Goal: Obtain resource: Download file/media

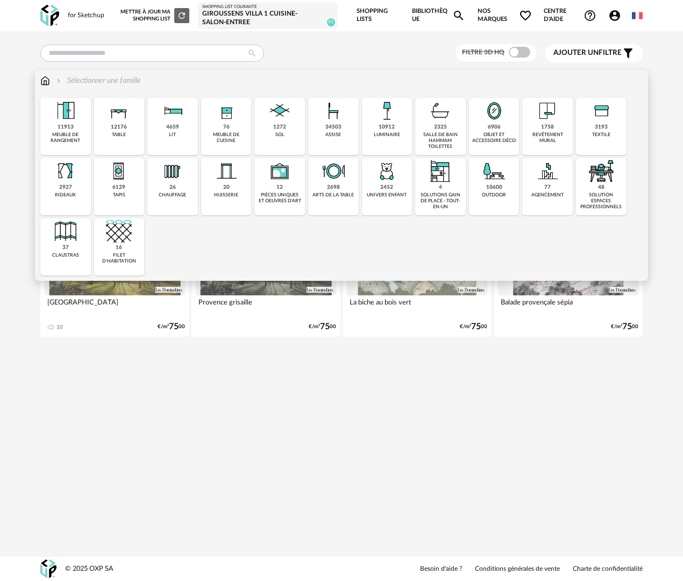
click at [344, 131] on div "34503 assise" at bounding box center [333, 126] width 51 height 57
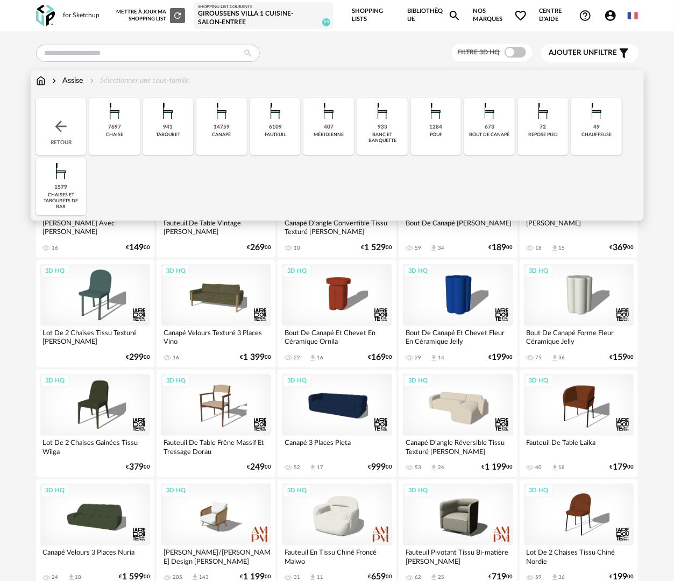
click at [383, 140] on div "banc et banquette" at bounding box center [382, 138] width 44 height 12
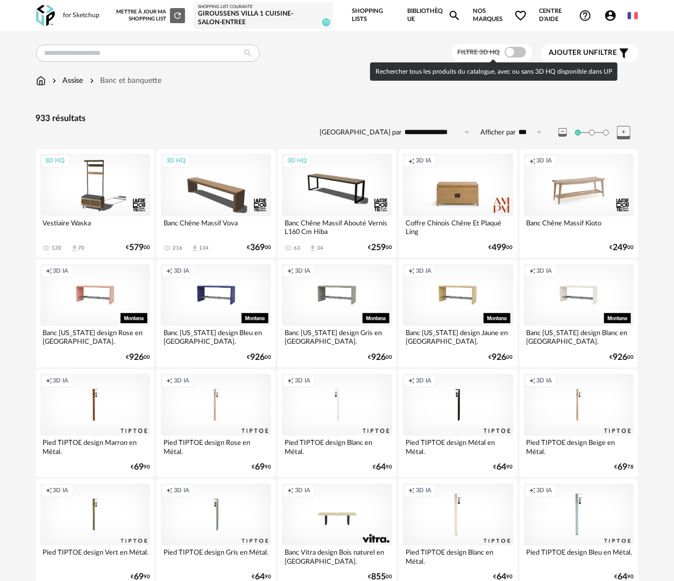
click at [516, 54] on span at bounding box center [516, 52] width 22 height 11
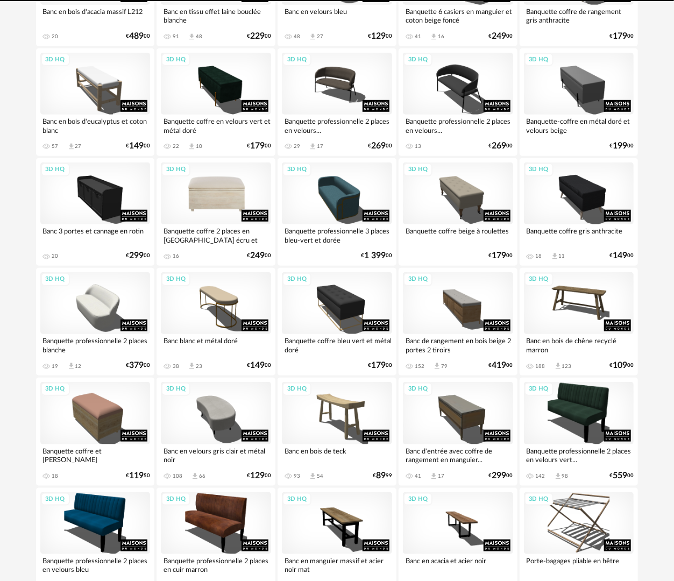
scroll to position [377, 0]
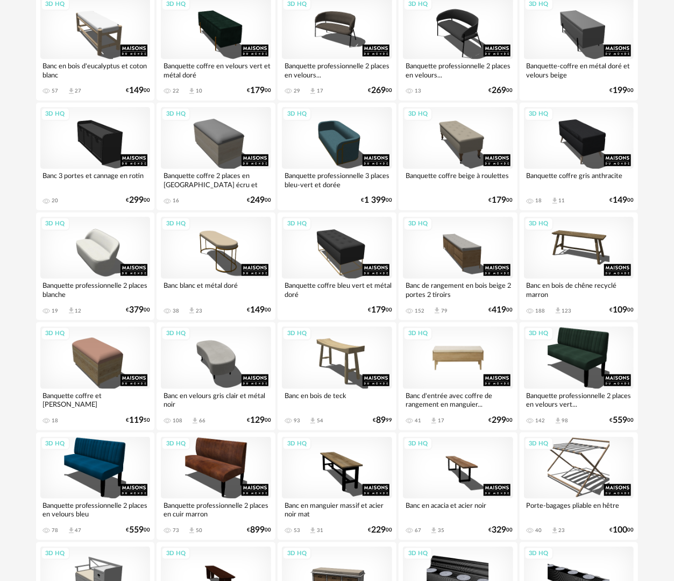
click at [494, 340] on div "3D HQ" at bounding box center [458, 357] width 110 height 62
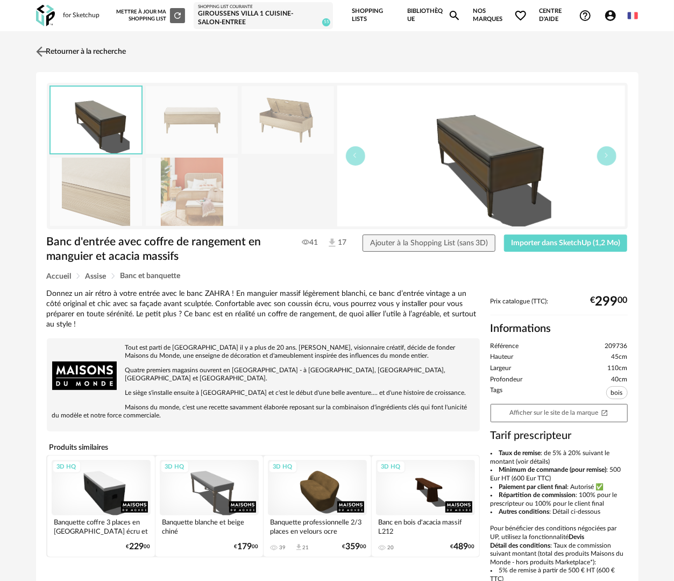
click at [59, 48] on link "Retourner à la recherche" at bounding box center [79, 52] width 93 height 24
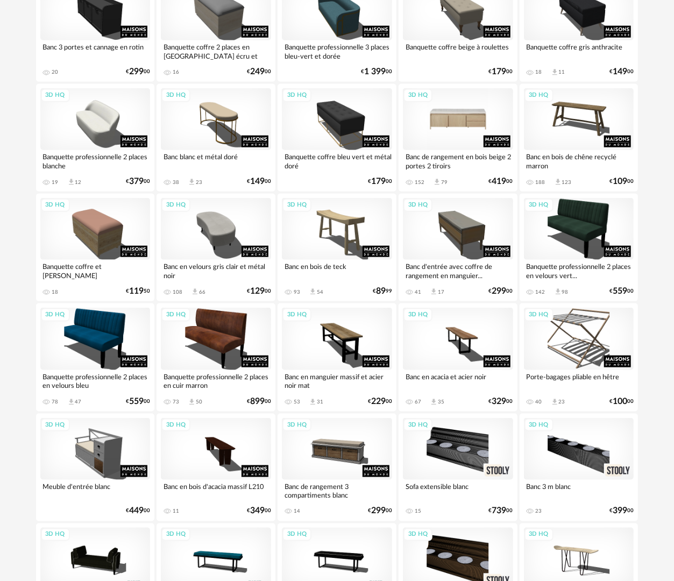
scroll to position [419, 0]
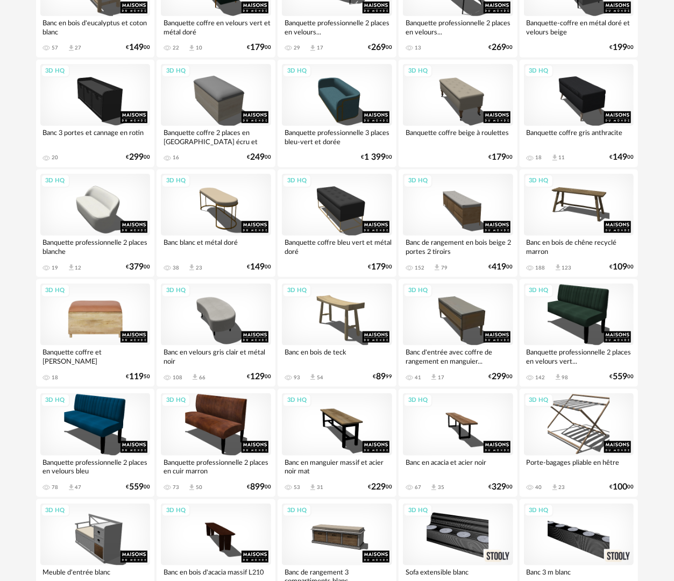
click at [117, 305] on div "3D HQ" at bounding box center [95, 314] width 110 height 62
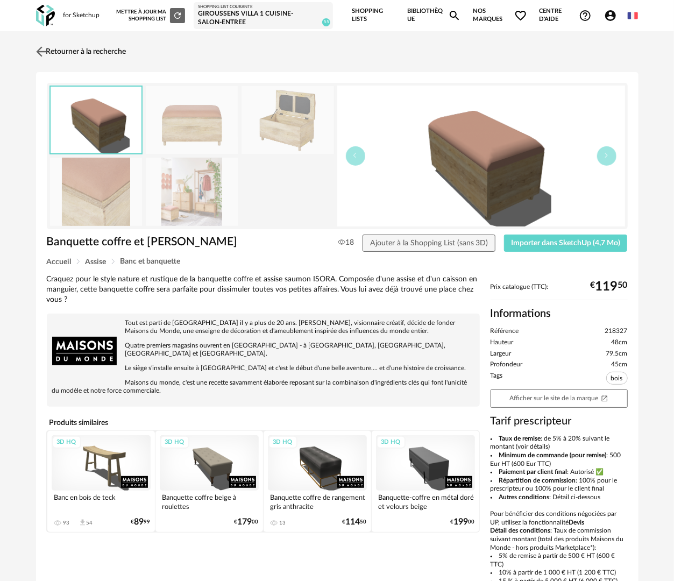
click at [43, 52] on img at bounding box center [41, 52] width 16 height 16
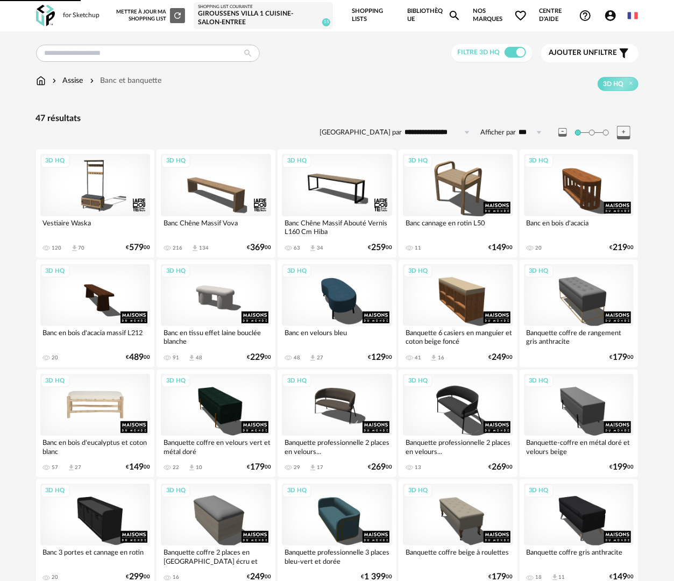
click at [111, 399] on div "3D HQ" at bounding box center [95, 405] width 110 height 62
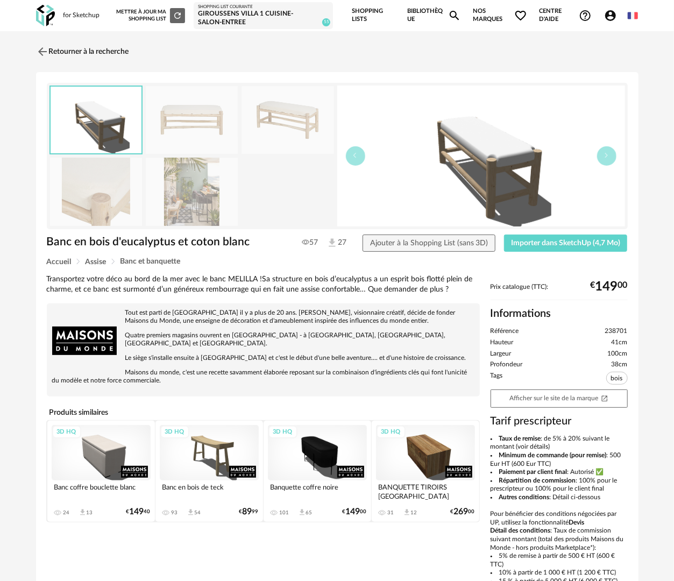
click at [108, 194] on img at bounding box center [96, 192] width 93 height 68
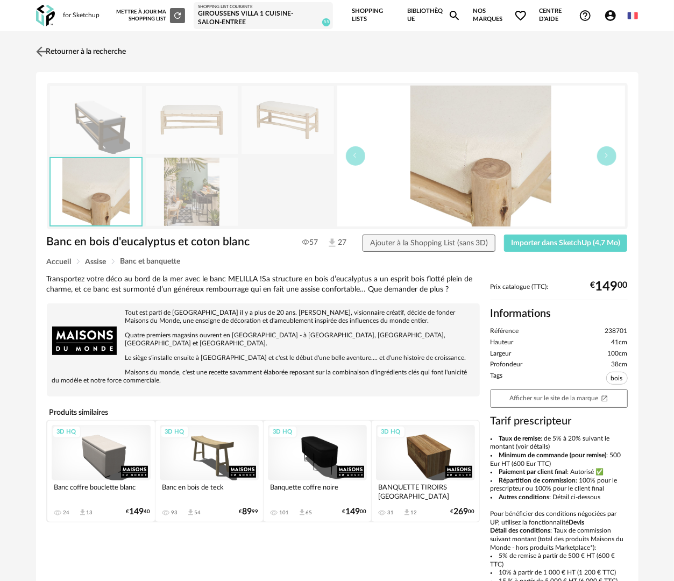
click at [118, 54] on link "Retourner à la recherche" at bounding box center [79, 52] width 93 height 24
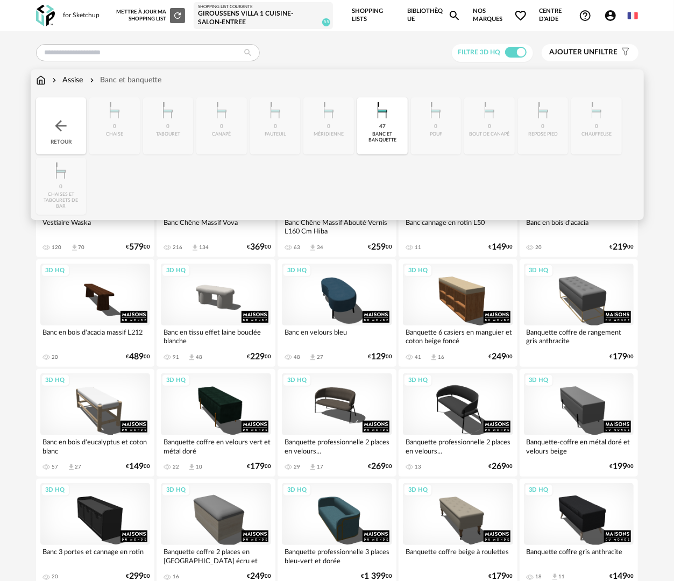
click at [70, 81] on div "Assise" at bounding box center [66, 80] width 33 height 11
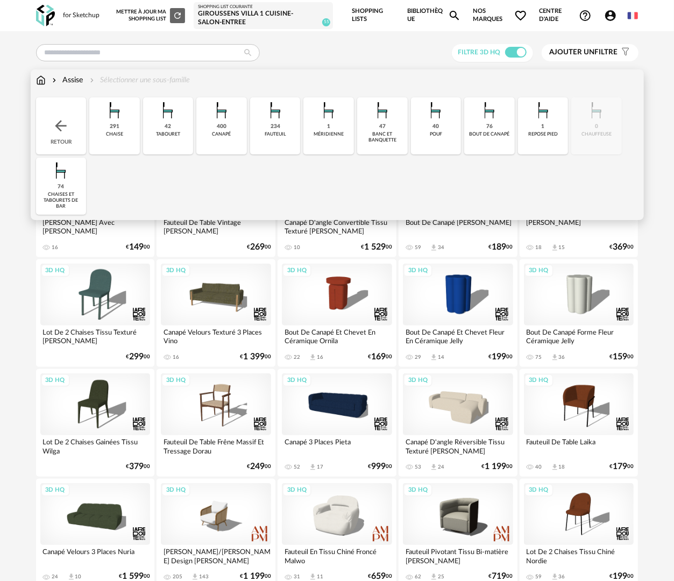
click at [447, 141] on div "40 pouf" at bounding box center [436, 125] width 51 height 57
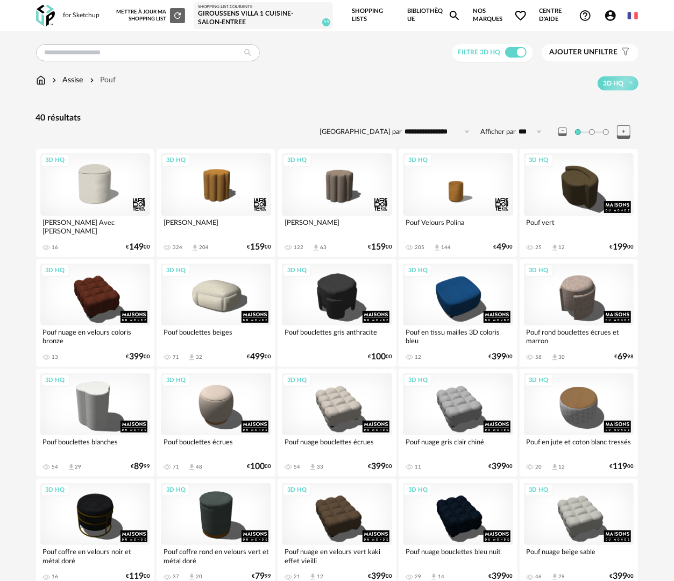
click at [76, 77] on div "Assise" at bounding box center [66, 80] width 33 height 11
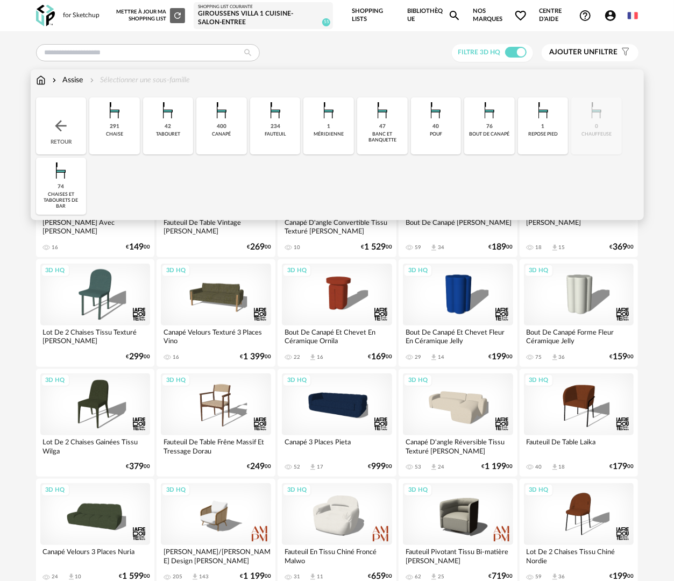
click at [387, 145] on div "47 banc et banquette" at bounding box center [382, 125] width 51 height 57
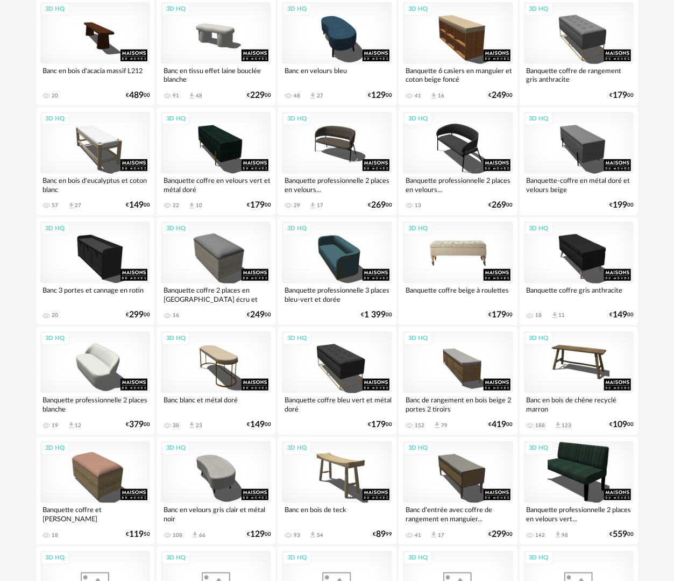
scroll to position [269, 0]
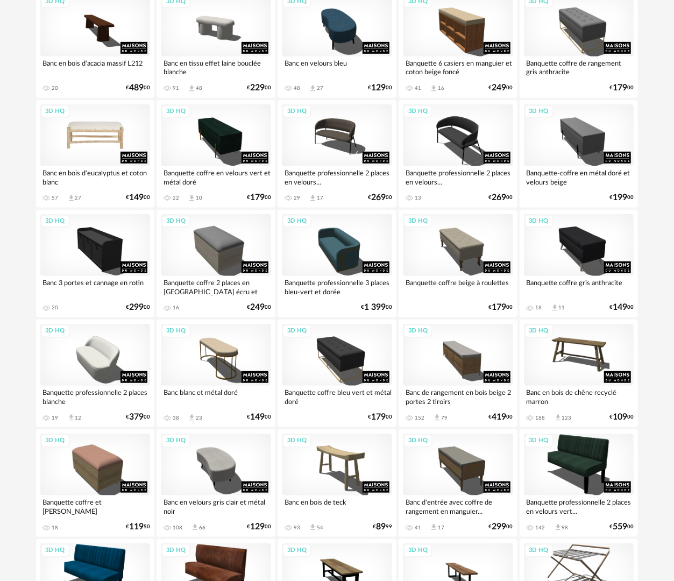
click at [68, 142] on div "3D HQ" at bounding box center [95, 135] width 110 height 62
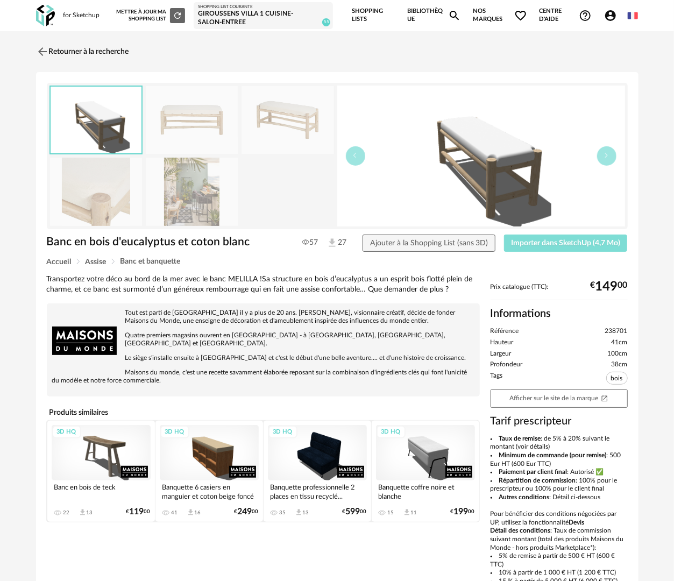
click at [536, 247] on button "Importer dans SketchUp (4,7 Mo)" at bounding box center [566, 243] width 124 height 17
click at [112, 52] on link "Retourner à la recherche" at bounding box center [79, 52] width 93 height 24
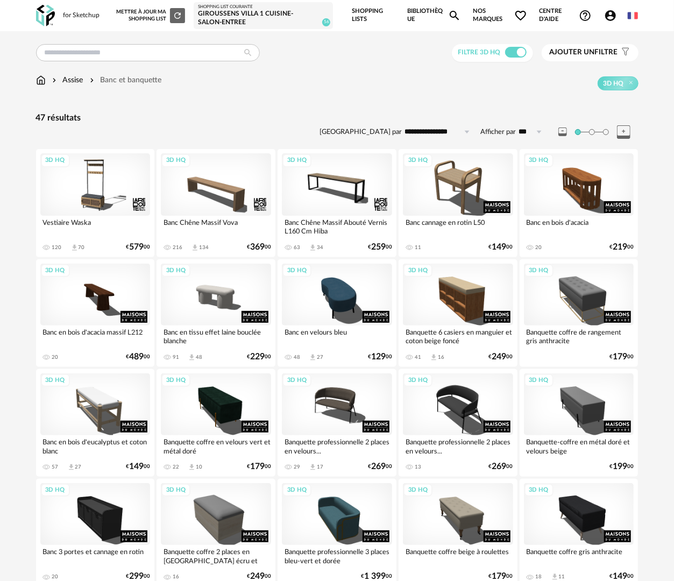
click at [415, 9] on link "Bibliothèque Magnify icon" at bounding box center [433, 15] width 53 height 31
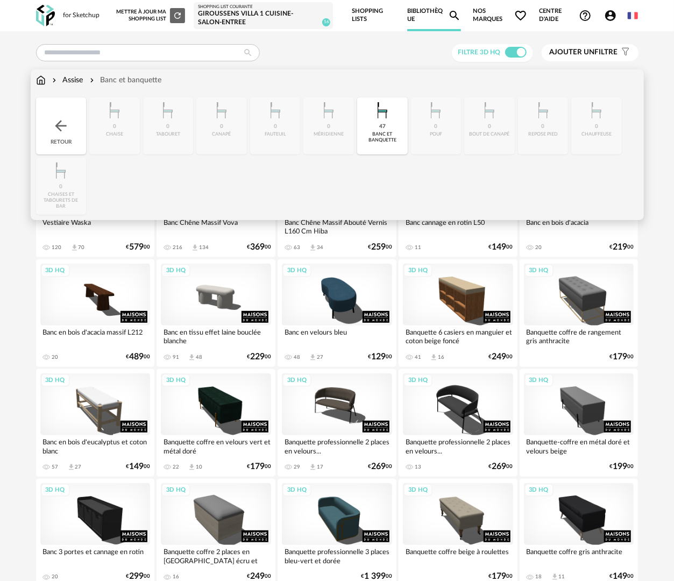
click at [42, 80] on img at bounding box center [41, 80] width 10 height 11
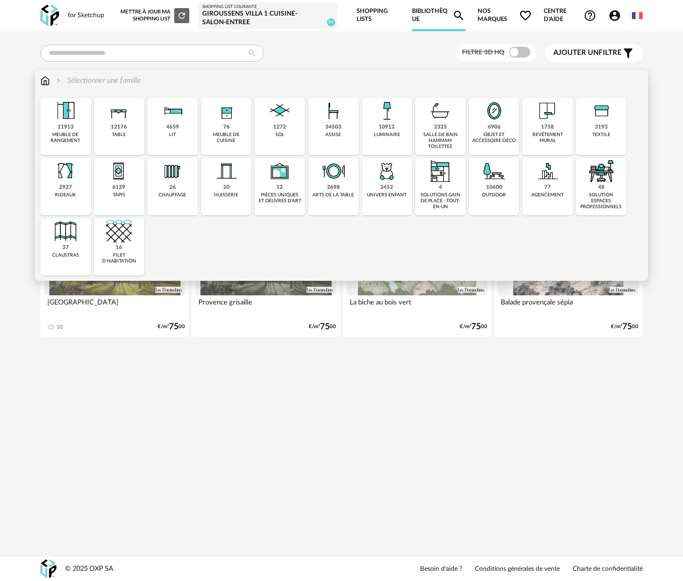
click at [392, 127] on div "10912" at bounding box center [387, 127] width 16 height 7
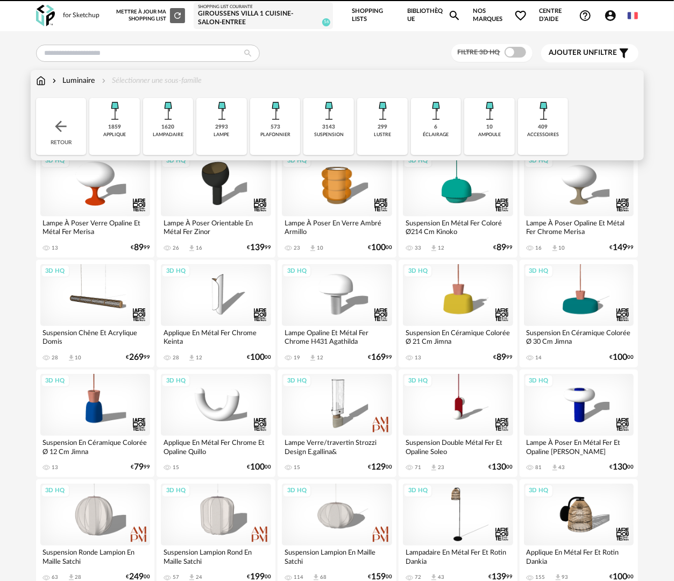
click at [324, 133] on div "suspension" at bounding box center [329, 135] width 30 height 6
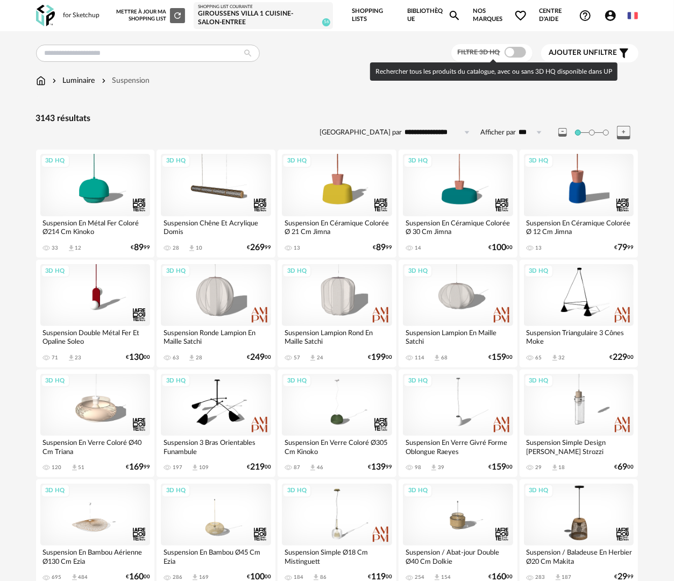
click at [518, 48] on span at bounding box center [516, 52] width 22 height 11
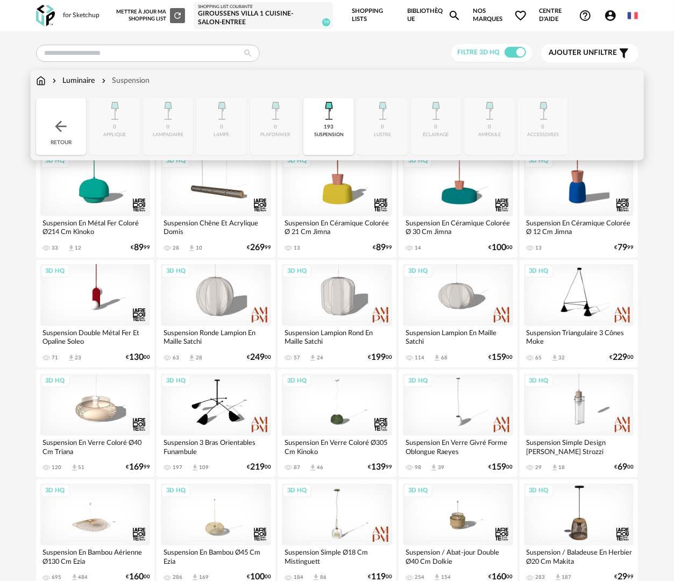
click at [73, 124] on div "Retour" at bounding box center [61, 126] width 51 height 57
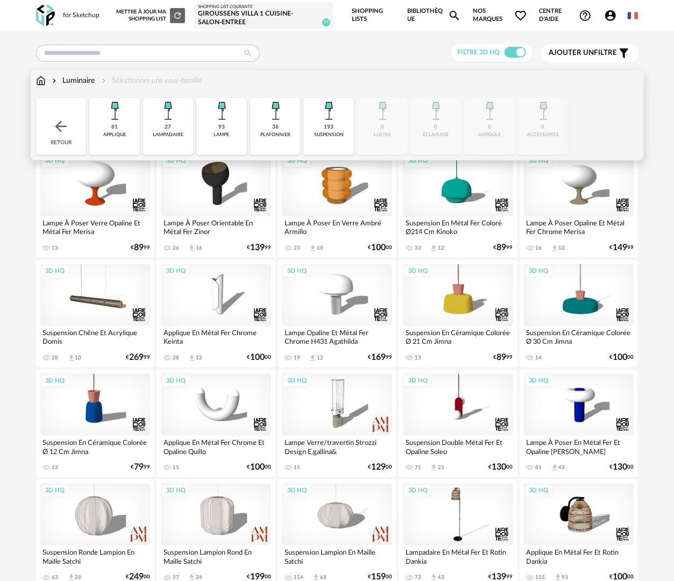
click at [281, 137] on div "plafonnier" at bounding box center [275, 135] width 30 height 6
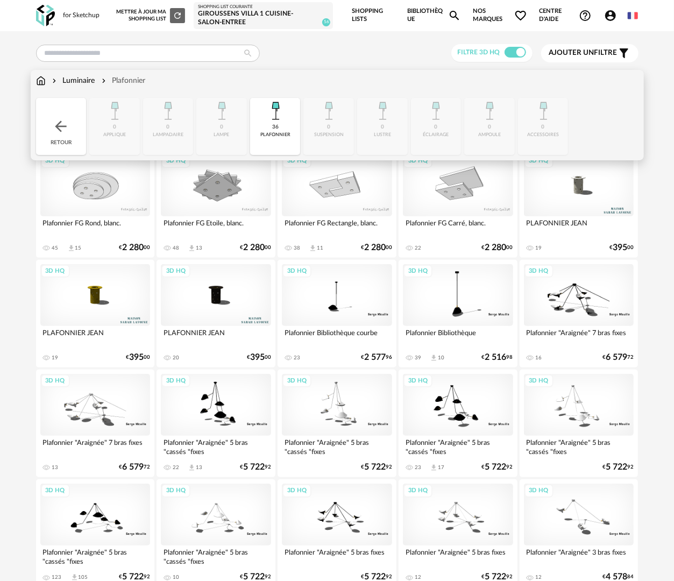
drag, startPoint x: 70, startPoint y: 127, endPoint x: 87, endPoint y: 125, distance: 16.9
click at [70, 127] on div "Retour" at bounding box center [61, 126] width 51 height 57
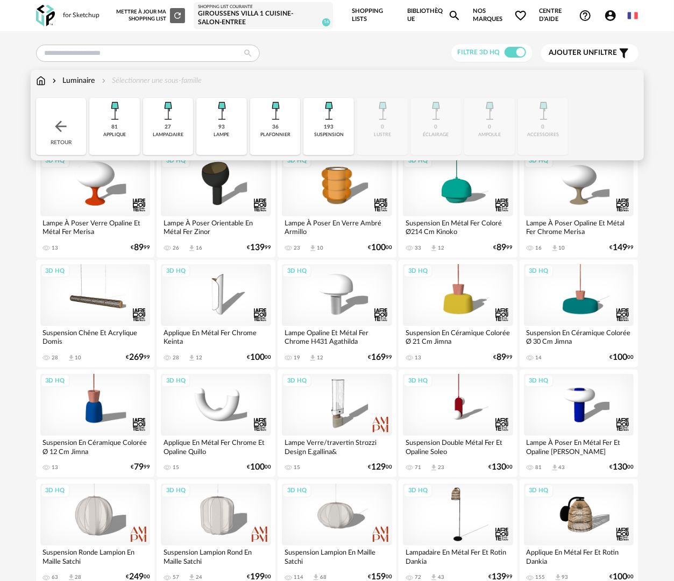
click at [336, 140] on div "193 suspension" at bounding box center [328, 126] width 51 height 57
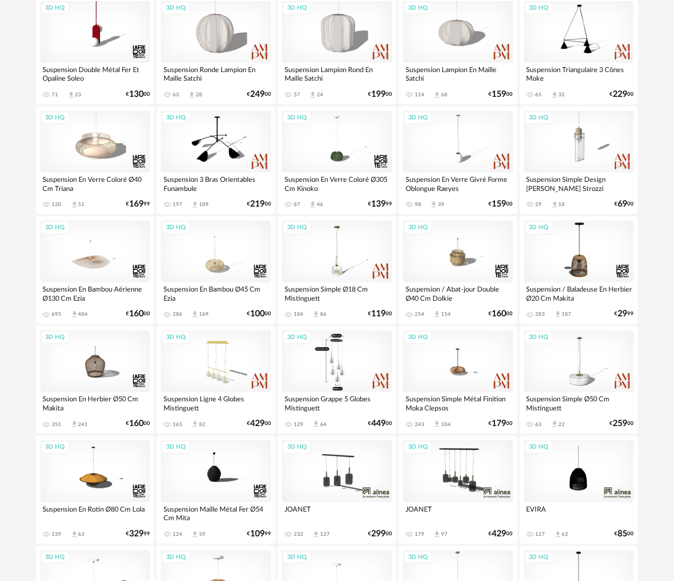
scroll to position [269, 0]
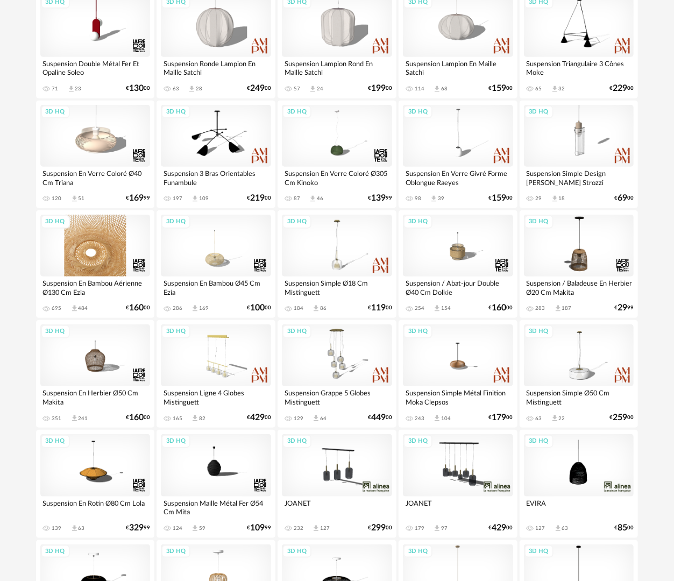
click at [93, 243] on div "3D HQ" at bounding box center [95, 246] width 110 height 62
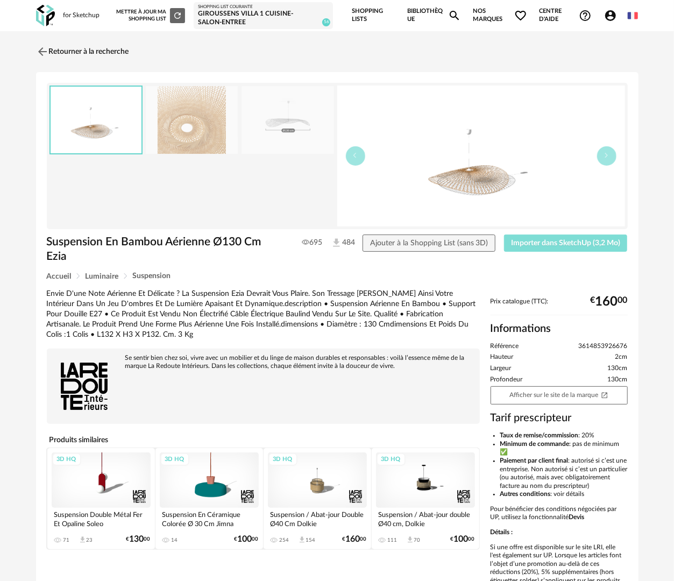
click at [573, 247] on button "Importer dans SketchUp (3,2 Mo)" at bounding box center [566, 243] width 124 height 17
